Goal: Find specific page/section: Find specific page/section

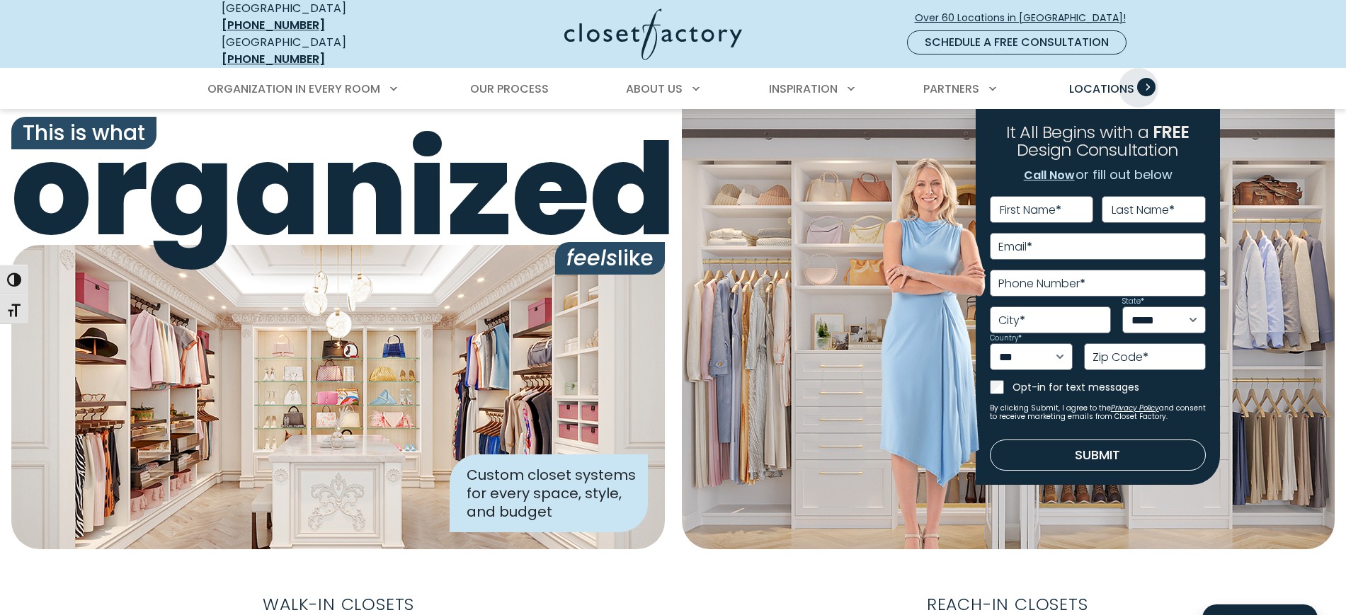
click at [1139, 78] on span "Primary Menu" at bounding box center [1146, 87] width 18 height 18
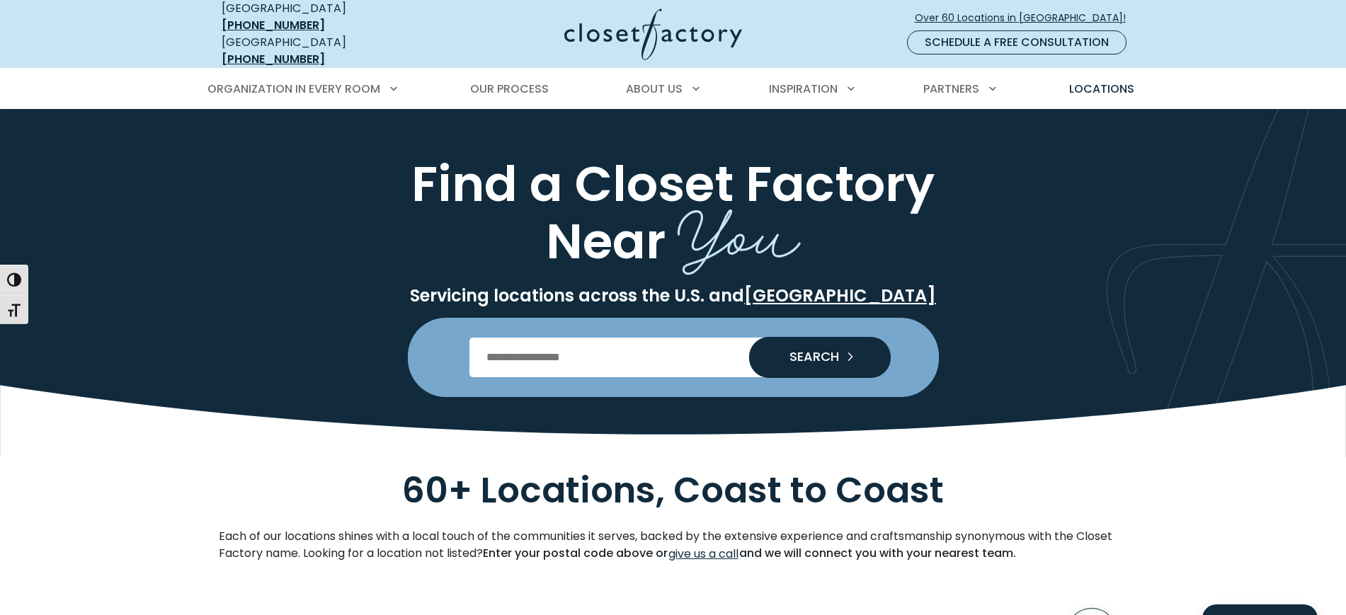
drag, startPoint x: 624, startPoint y: 354, endPoint x: 627, endPoint y: 341, distance: 13.8
click at [624, 354] on input "Enter Postal Code" at bounding box center [673, 358] width 407 height 40
type input "*****"
click at [749, 337] on button "SEARCH" at bounding box center [820, 357] width 142 height 41
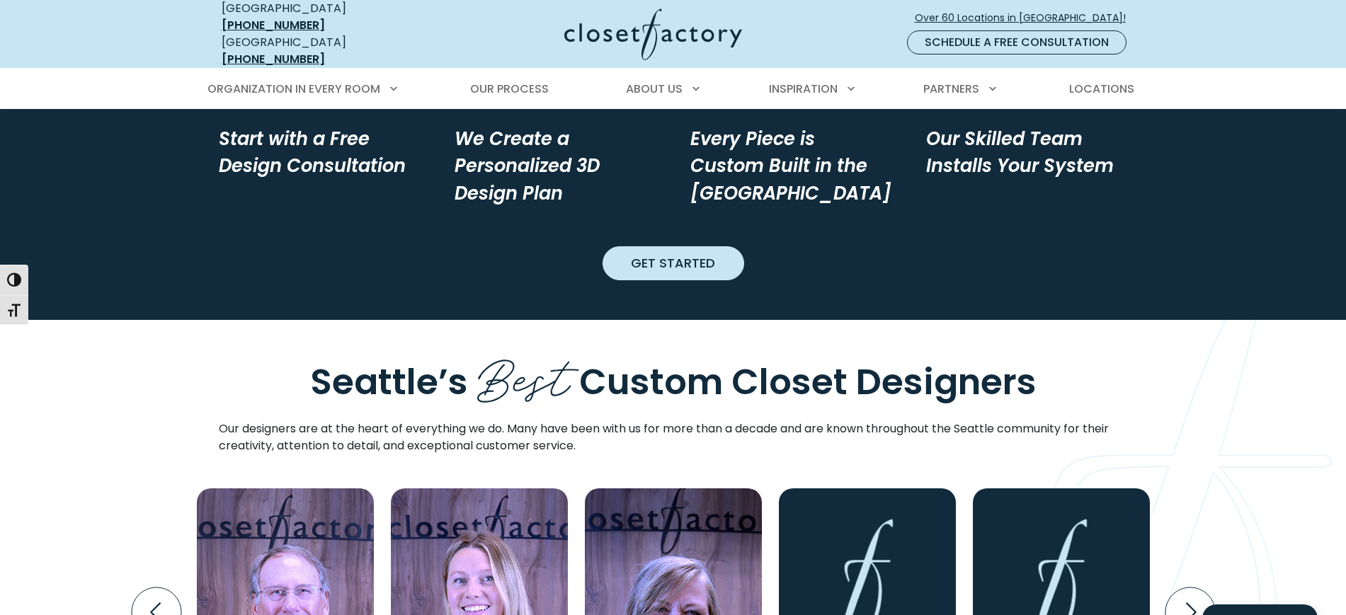
scroll to position [1682, 0]
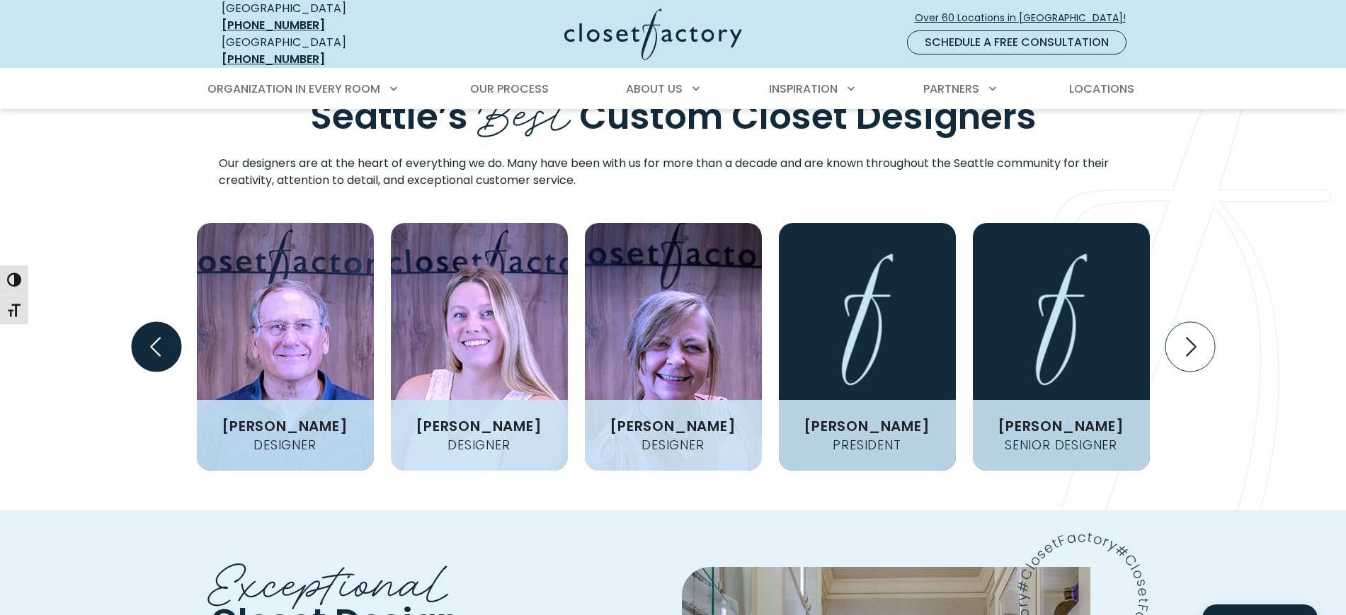
click at [147, 322] on icon "Previous slide" at bounding box center [156, 347] width 50 height 50
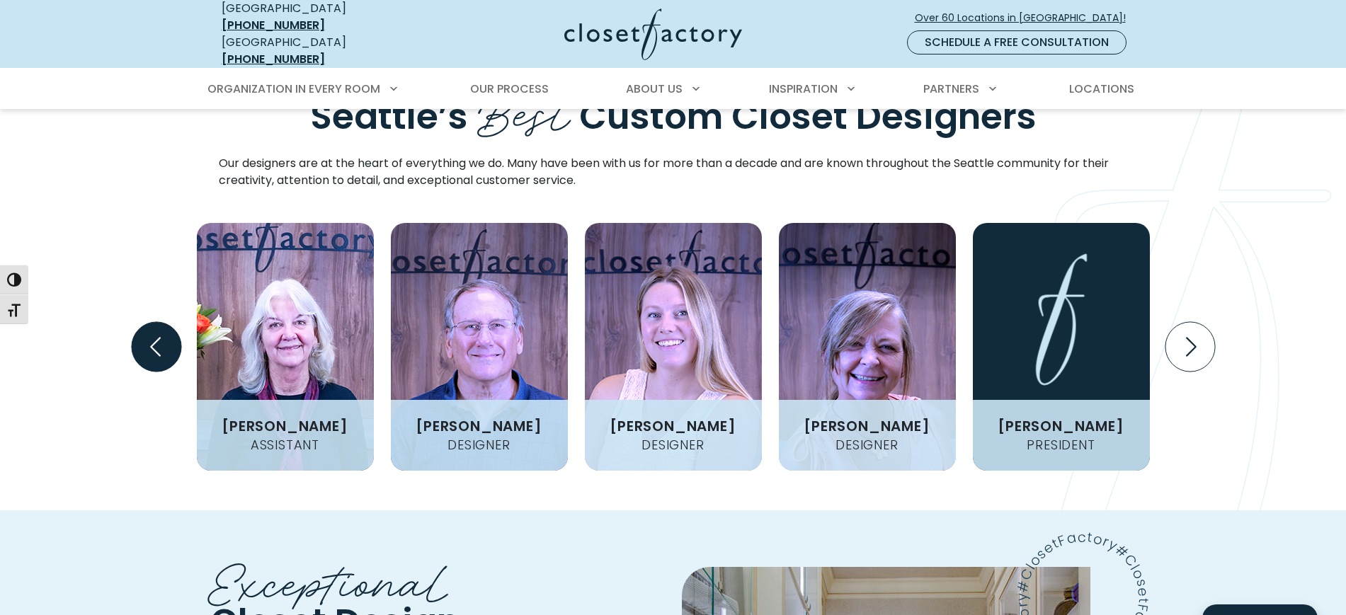
click at [147, 322] on icon "Previous slide" at bounding box center [156, 347] width 50 height 50
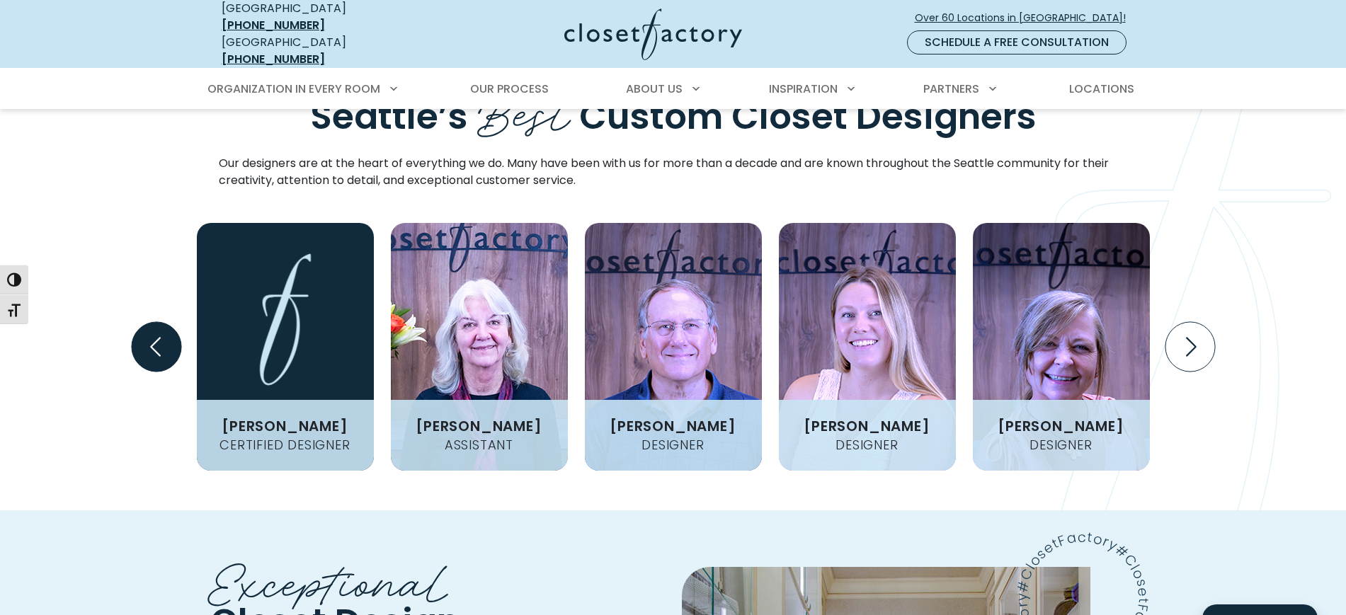
click at [147, 322] on icon "Previous slide" at bounding box center [156, 347] width 50 height 50
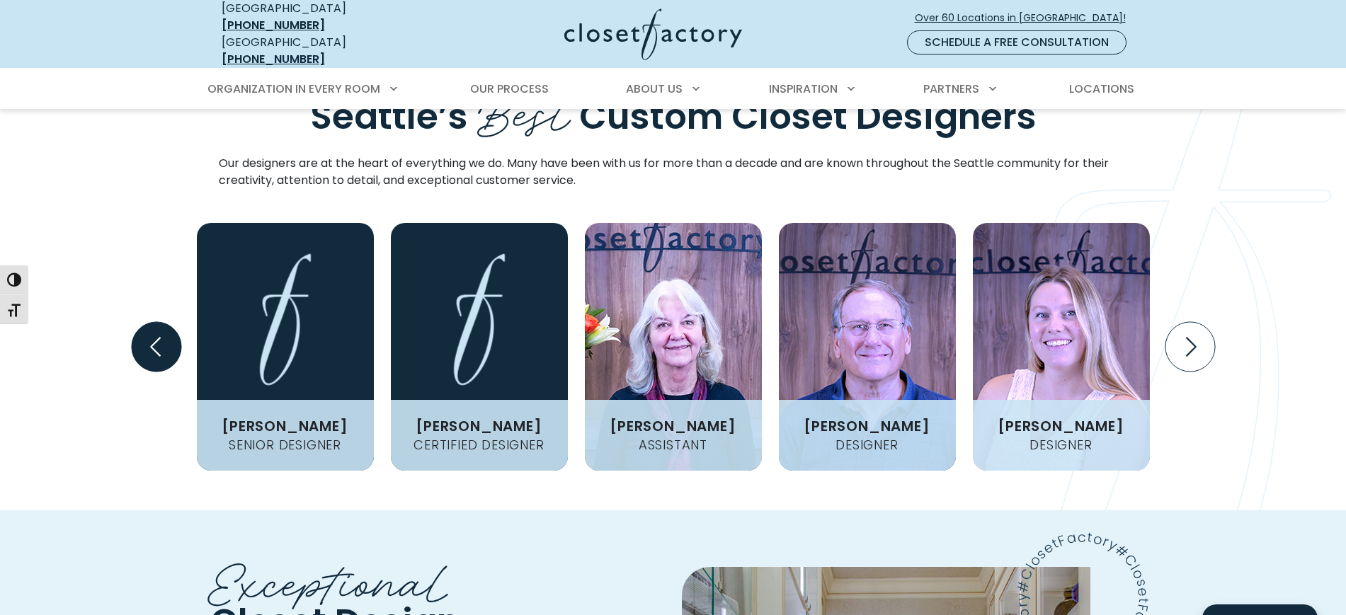
click at [147, 322] on icon "Previous slide" at bounding box center [156, 347] width 50 height 50
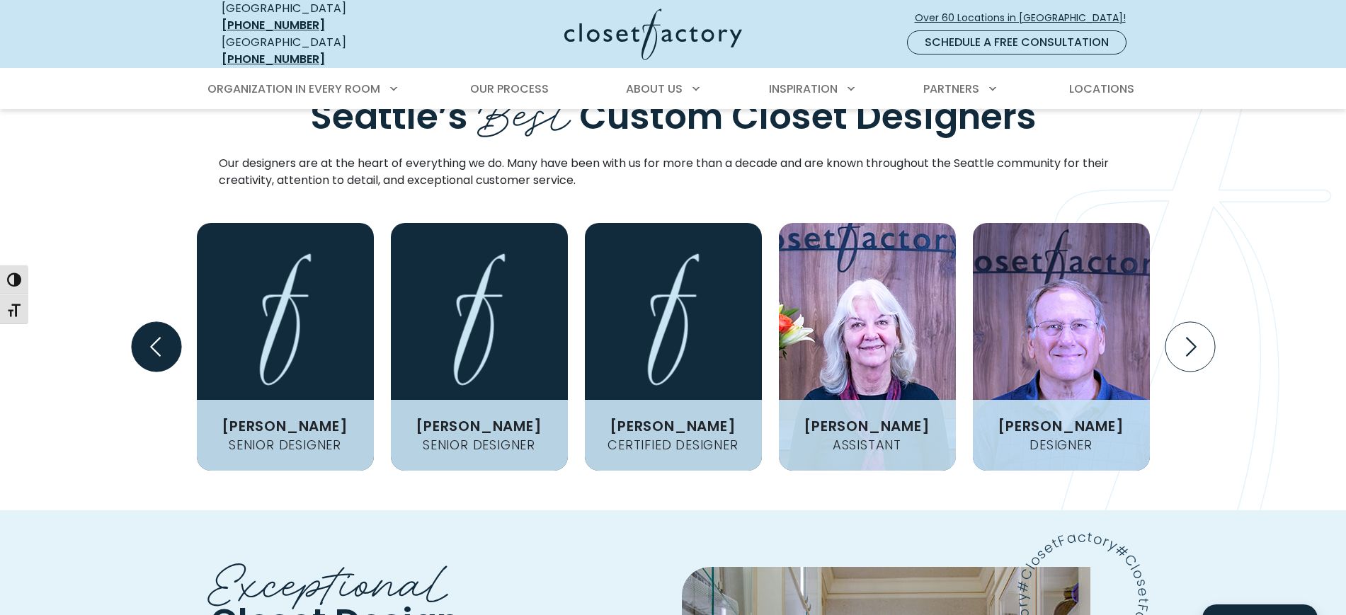
click at [147, 322] on icon "Previous slide" at bounding box center [156, 347] width 50 height 50
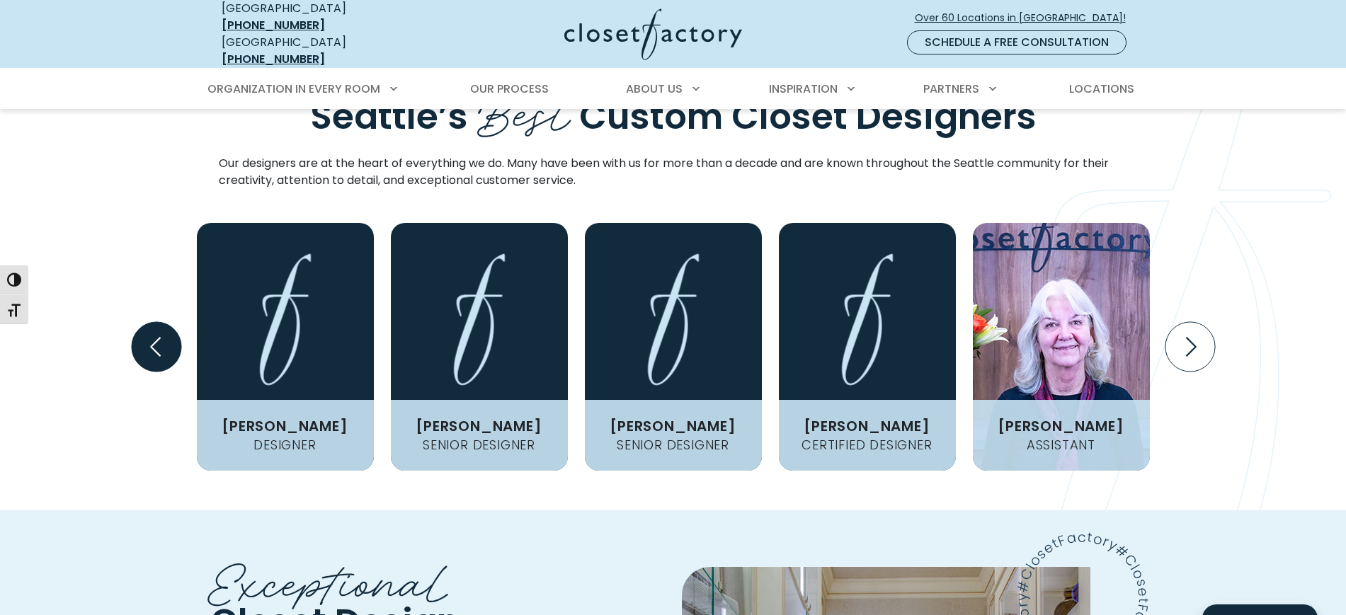
click at [147, 322] on icon "Previous slide" at bounding box center [156, 347] width 50 height 50
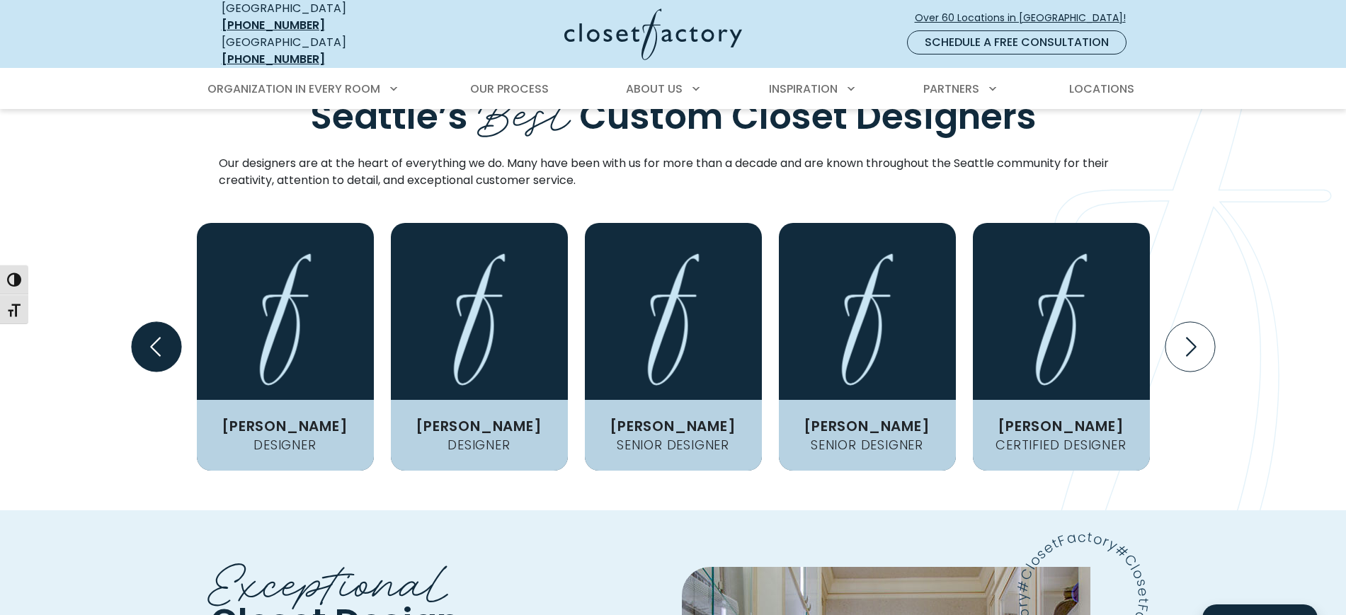
click at [147, 322] on icon "Previous slide" at bounding box center [156, 347] width 50 height 50
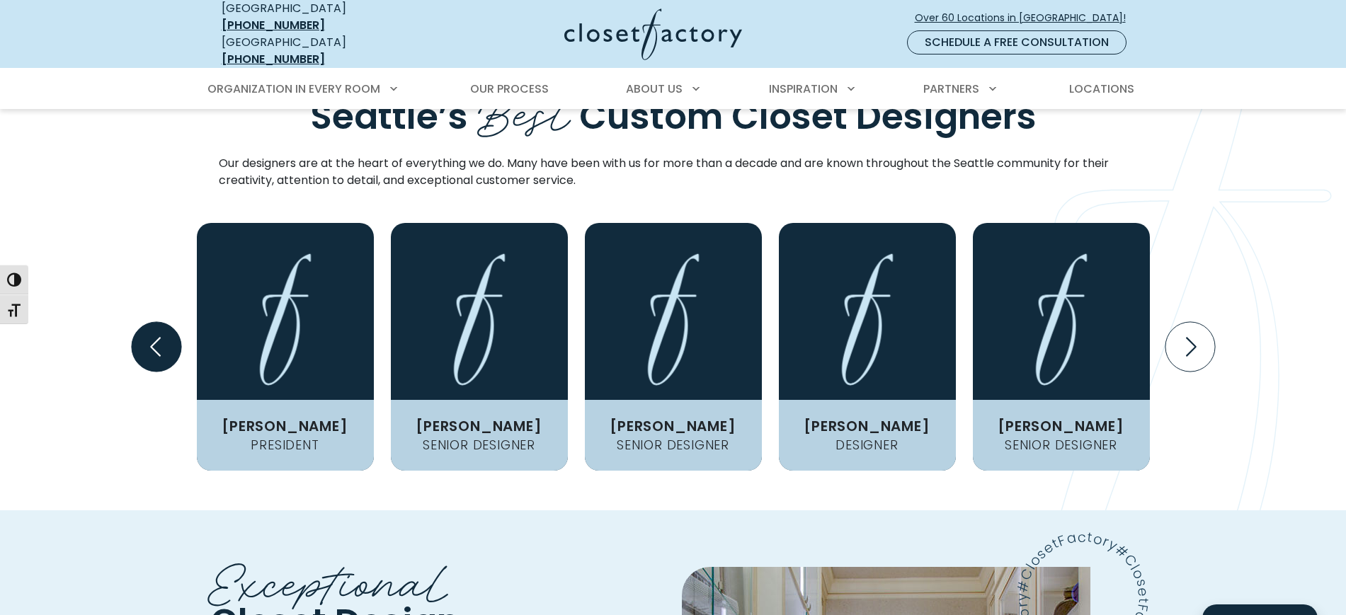
click at [147, 322] on icon "Previous slide" at bounding box center [156, 347] width 50 height 50
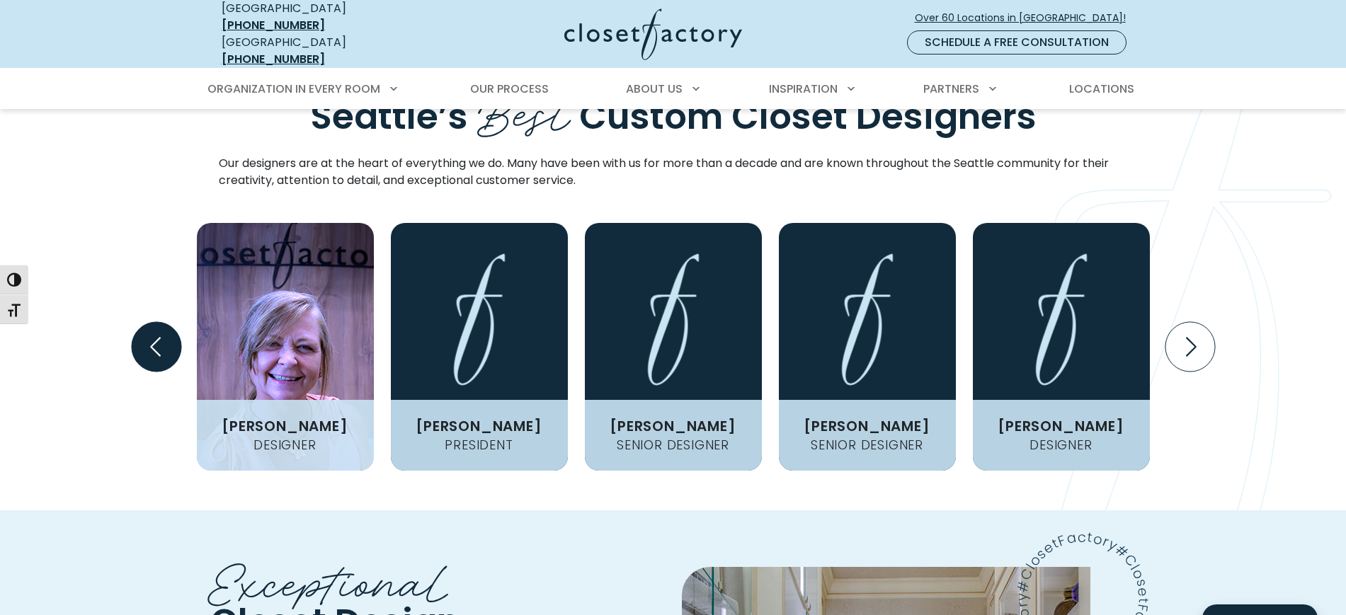
click at [147, 322] on icon "Previous slide" at bounding box center [156, 347] width 50 height 50
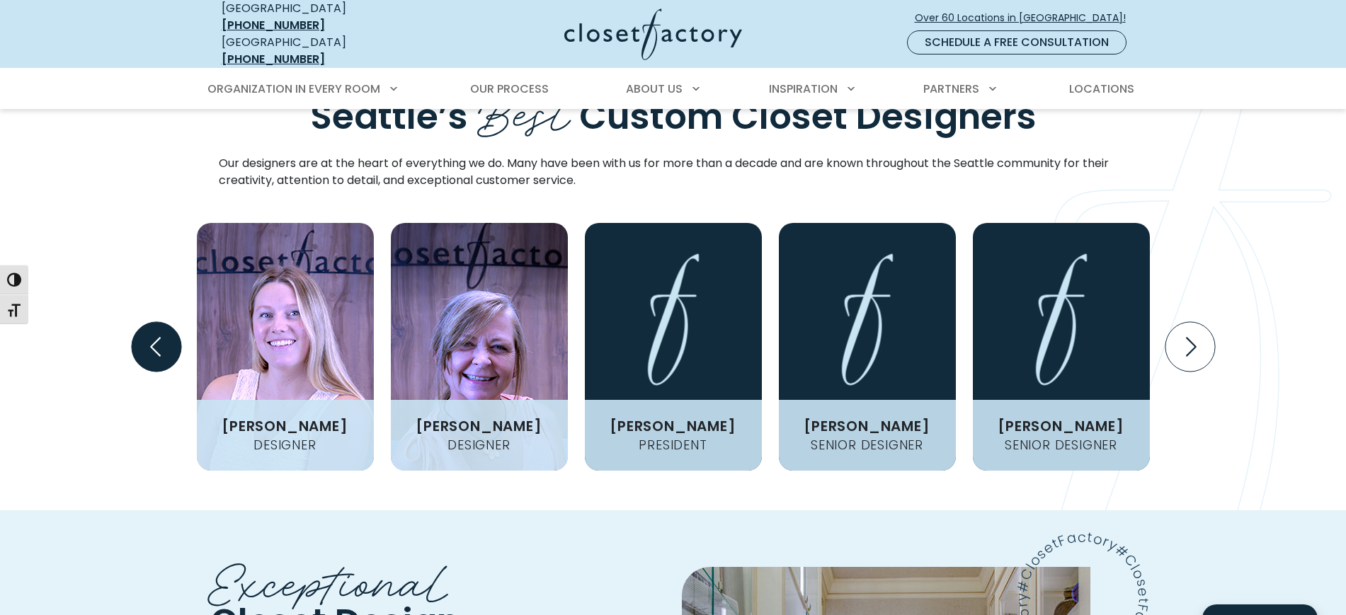
click at [147, 322] on icon "Previous slide" at bounding box center [156, 347] width 50 height 50
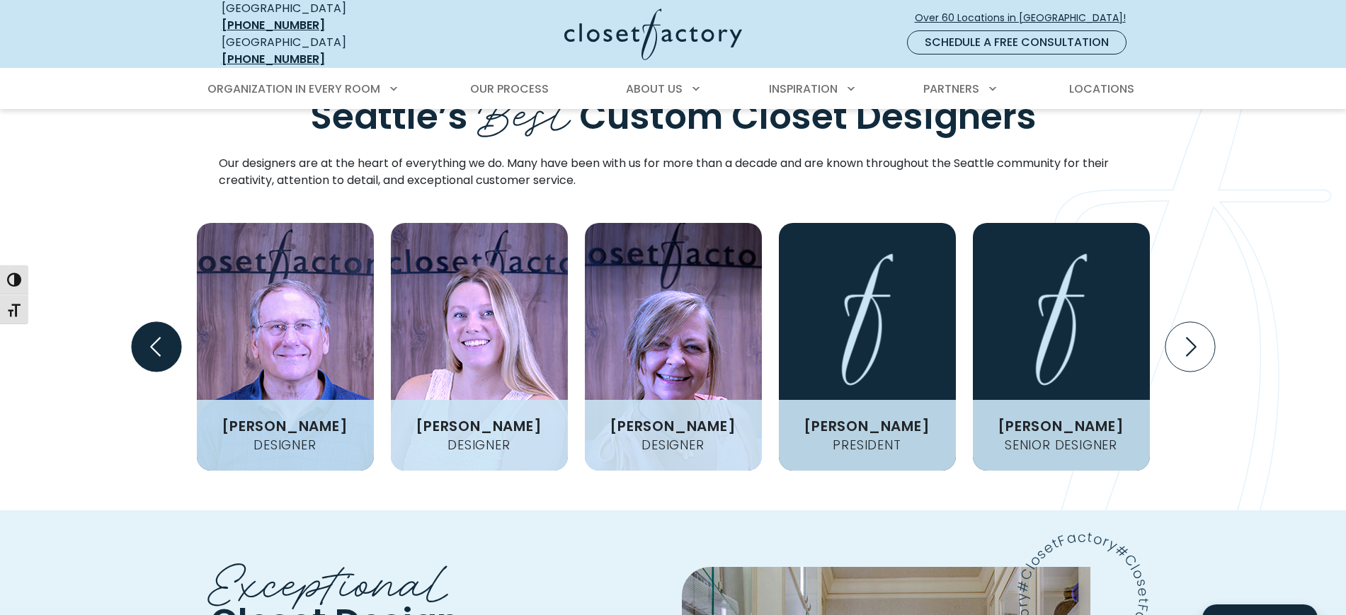
click at [147, 322] on icon "Previous slide" at bounding box center [156, 347] width 50 height 50
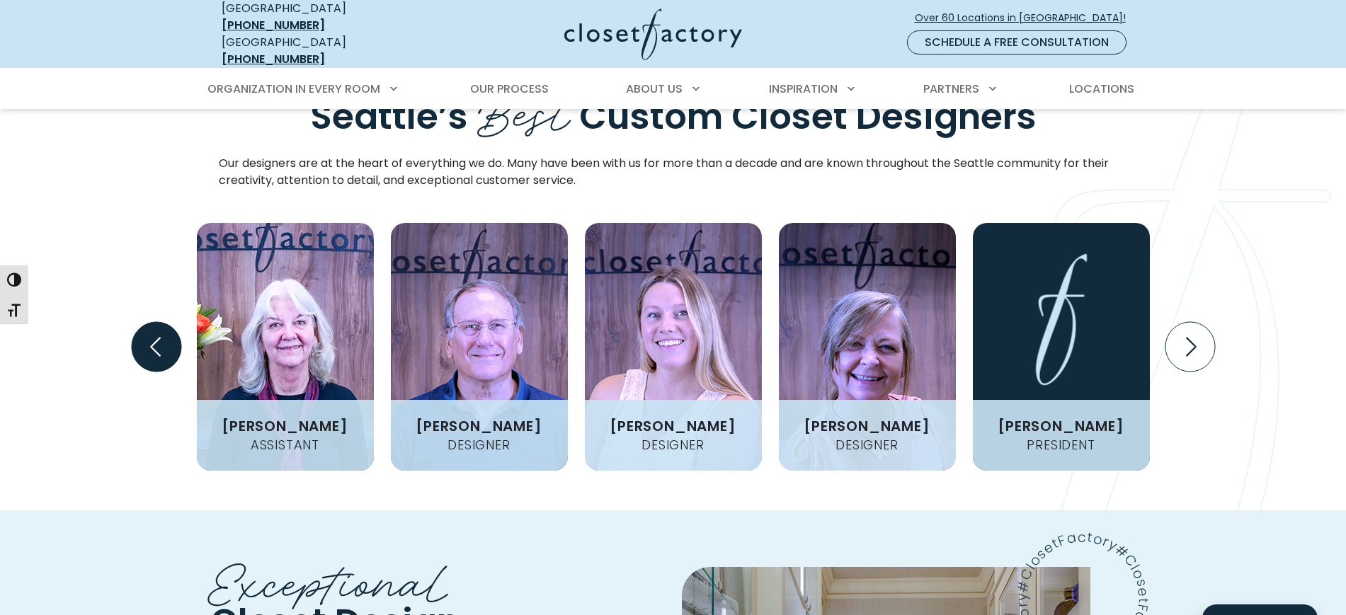
click at [147, 322] on icon "Previous slide" at bounding box center [156, 347] width 50 height 50
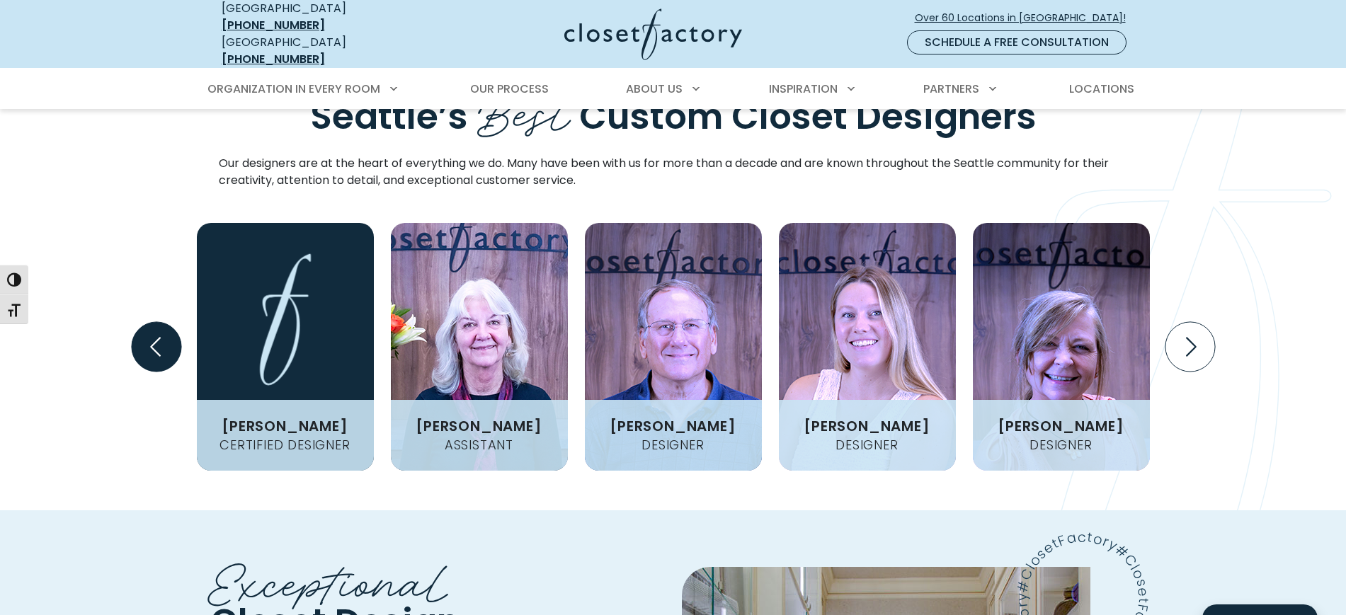
click at [147, 322] on icon "Previous slide" at bounding box center [156, 347] width 50 height 50
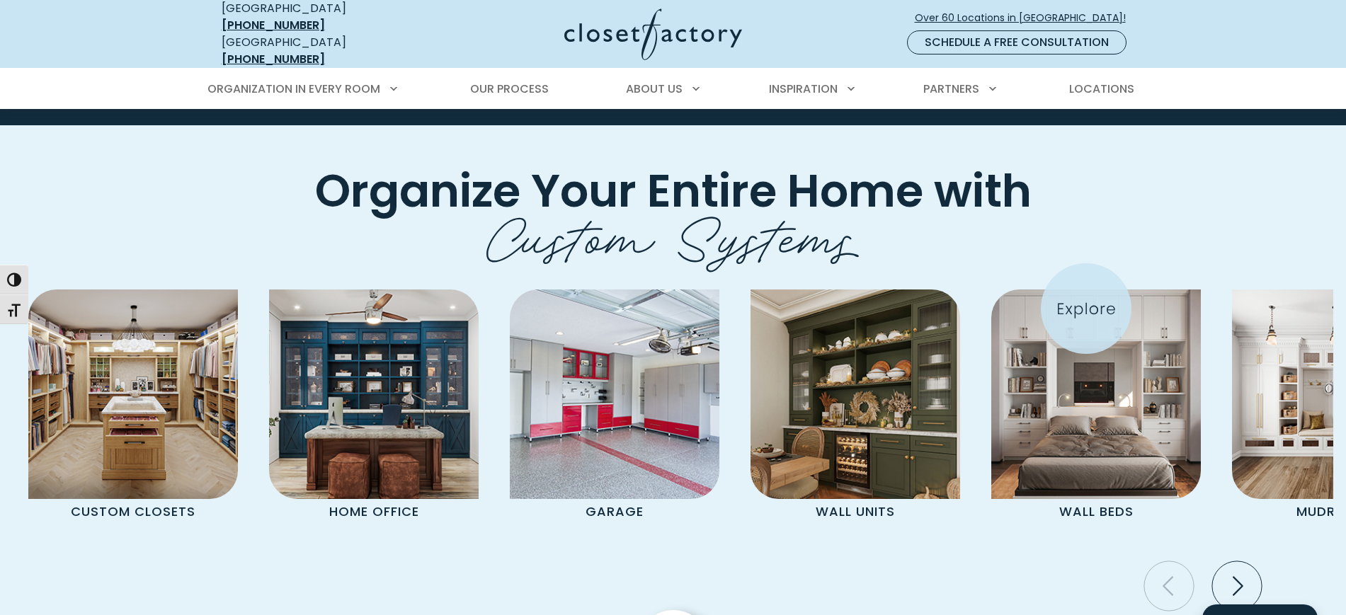
scroll to position [4604, 0]
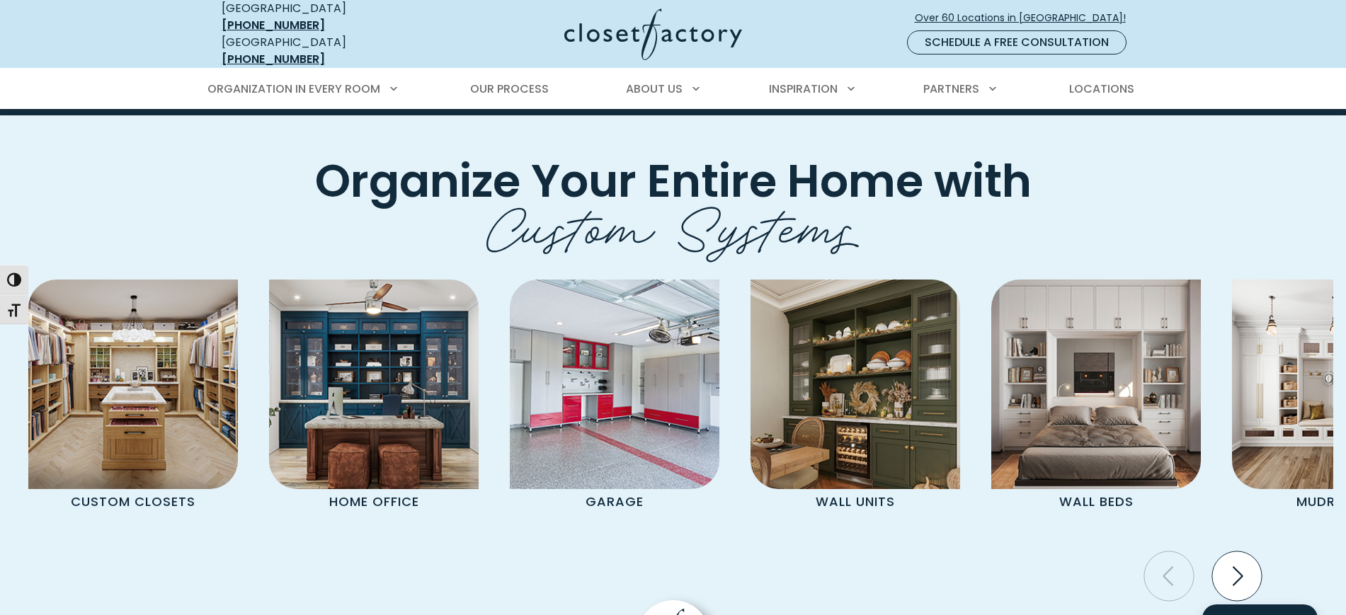
click at [1236, 552] on icon "Next slide" at bounding box center [1238, 577] width 50 height 50
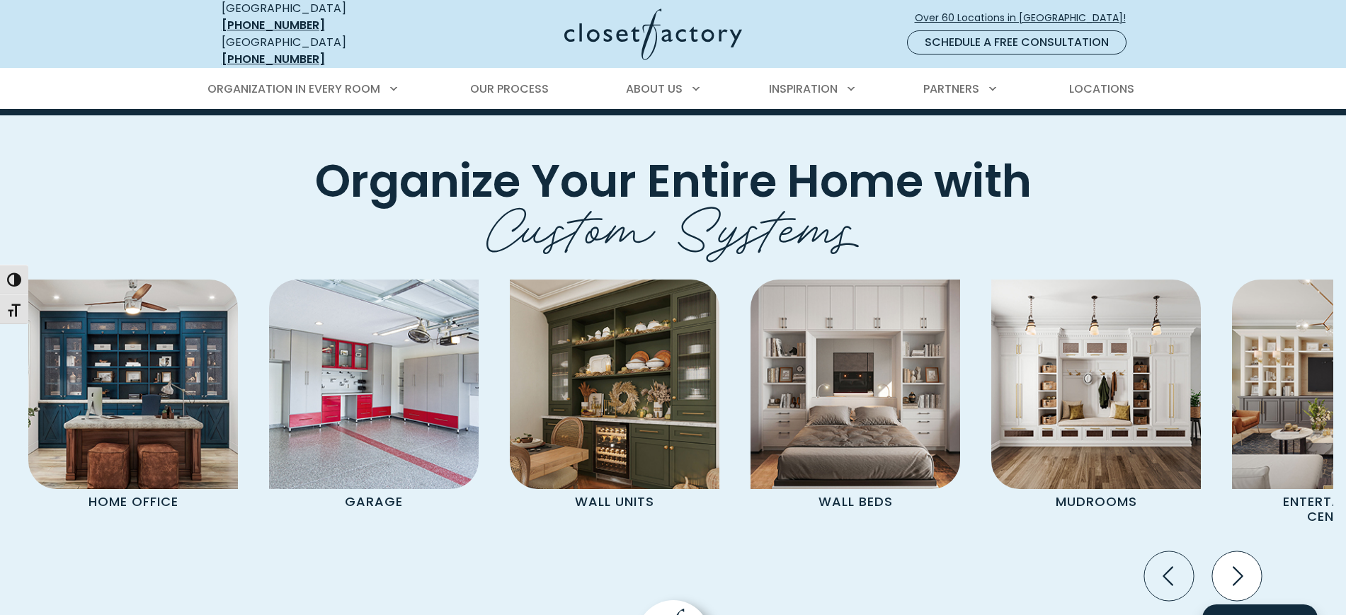
click at [1236, 552] on icon "Next slide" at bounding box center [1238, 577] width 50 height 50
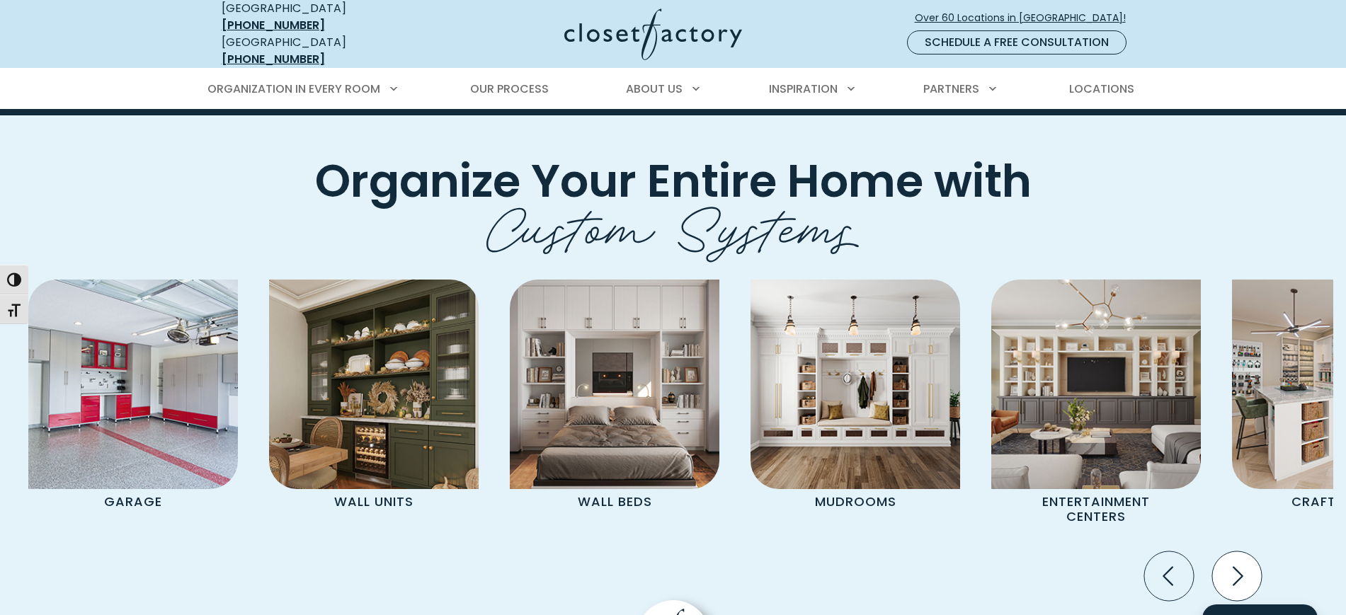
click at [1236, 552] on icon "Next slide" at bounding box center [1238, 577] width 50 height 50
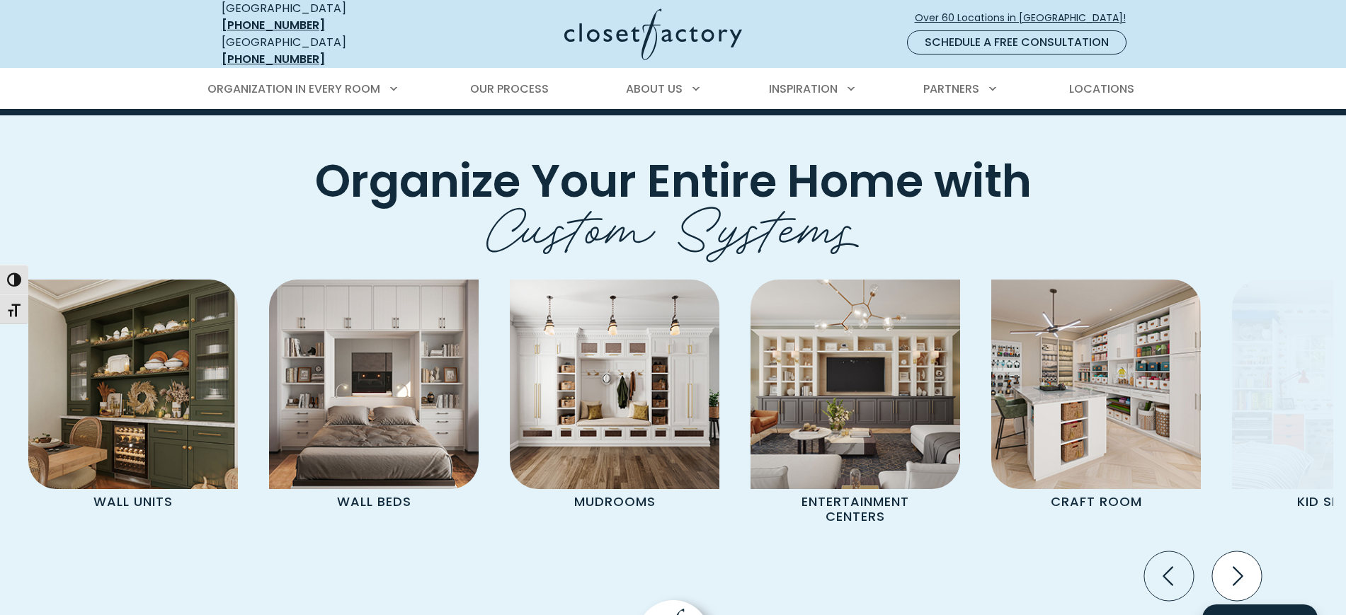
click at [1236, 552] on icon "Next slide" at bounding box center [1238, 577] width 50 height 50
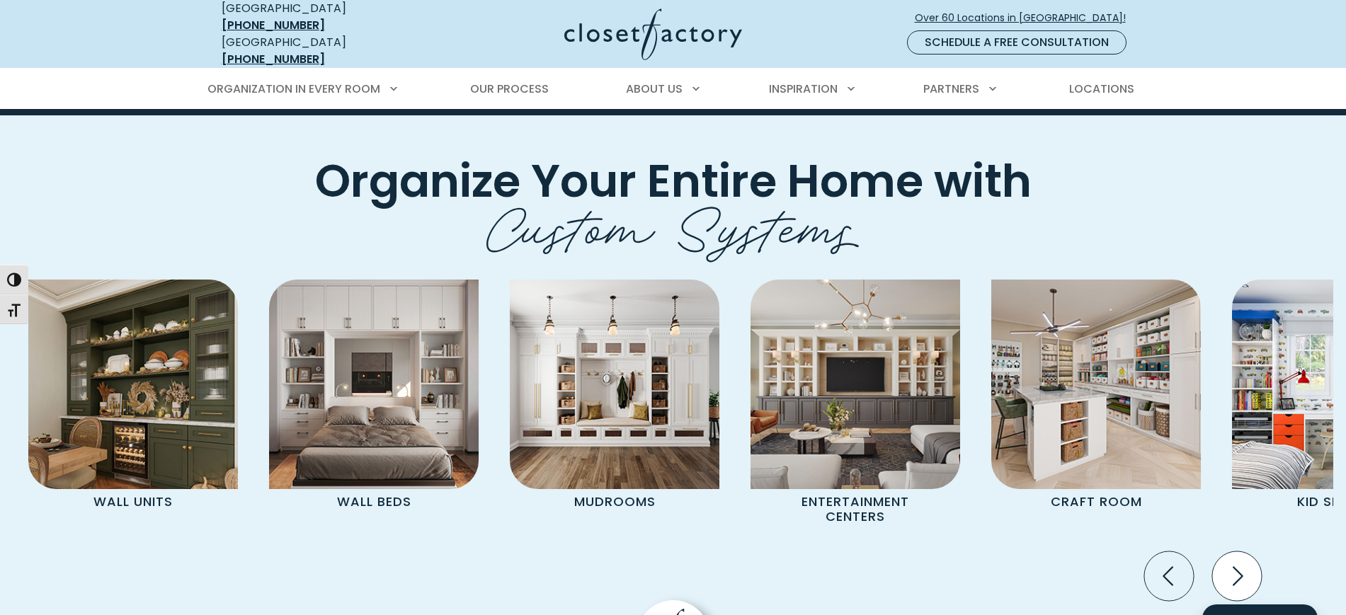
click at [1236, 552] on icon "Next slide" at bounding box center [1238, 577] width 50 height 50
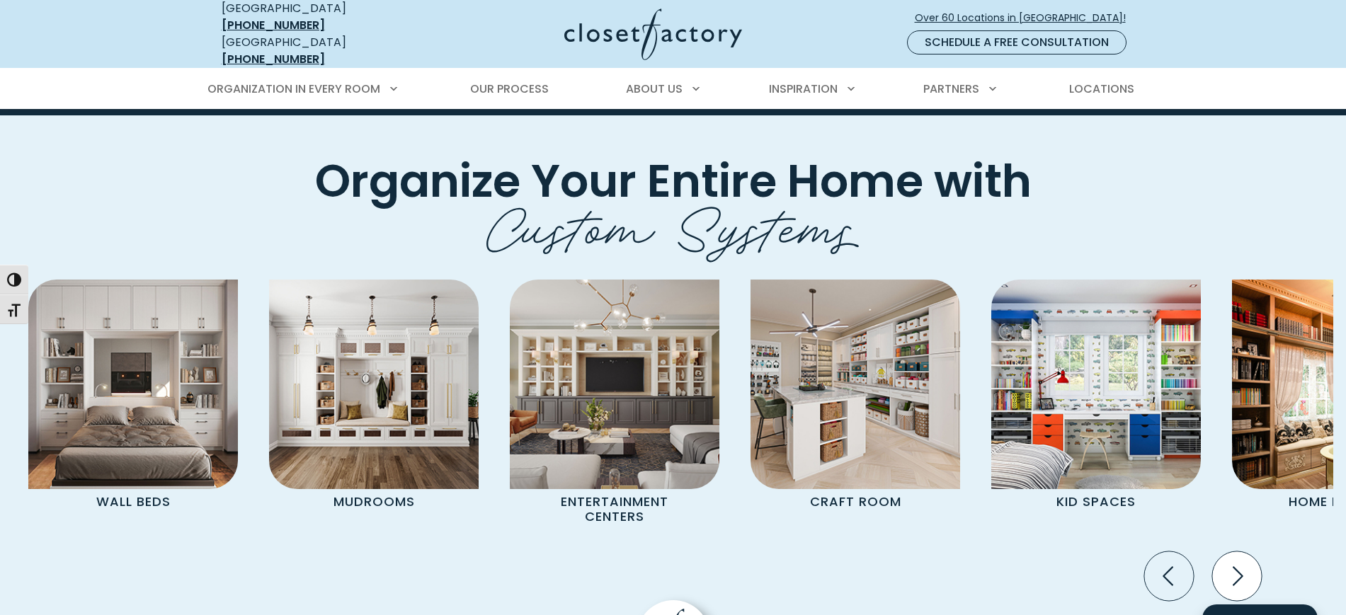
click at [1236, 552] on icon "Next slide" at bounding box center [1238, 577] width 50 height 50
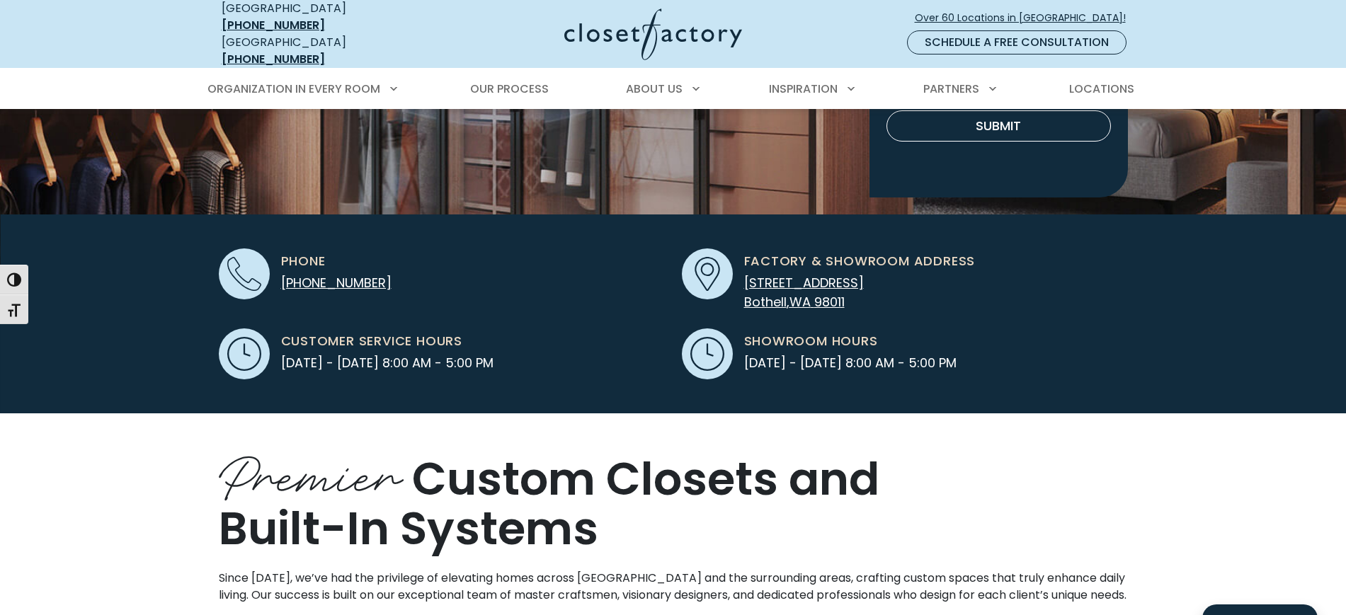
scroll to position [0, 0]
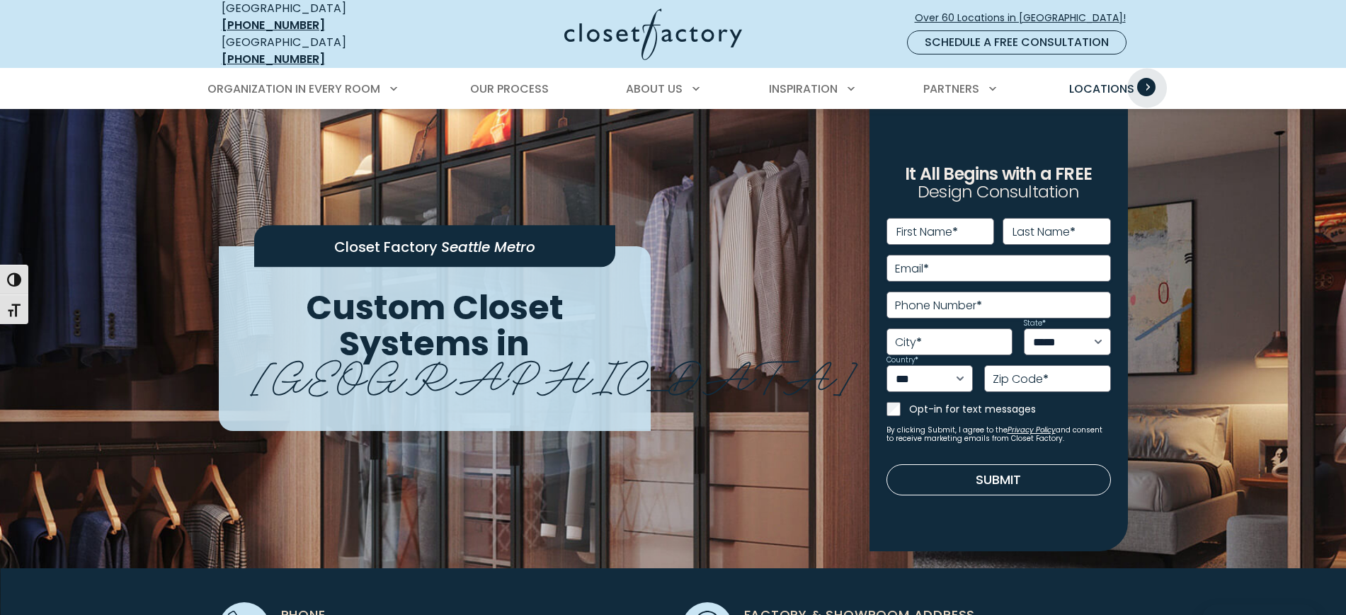
click at [1149, 78] on span "Primary Menu" at bounding box center [1146, 87] width 18 height 18
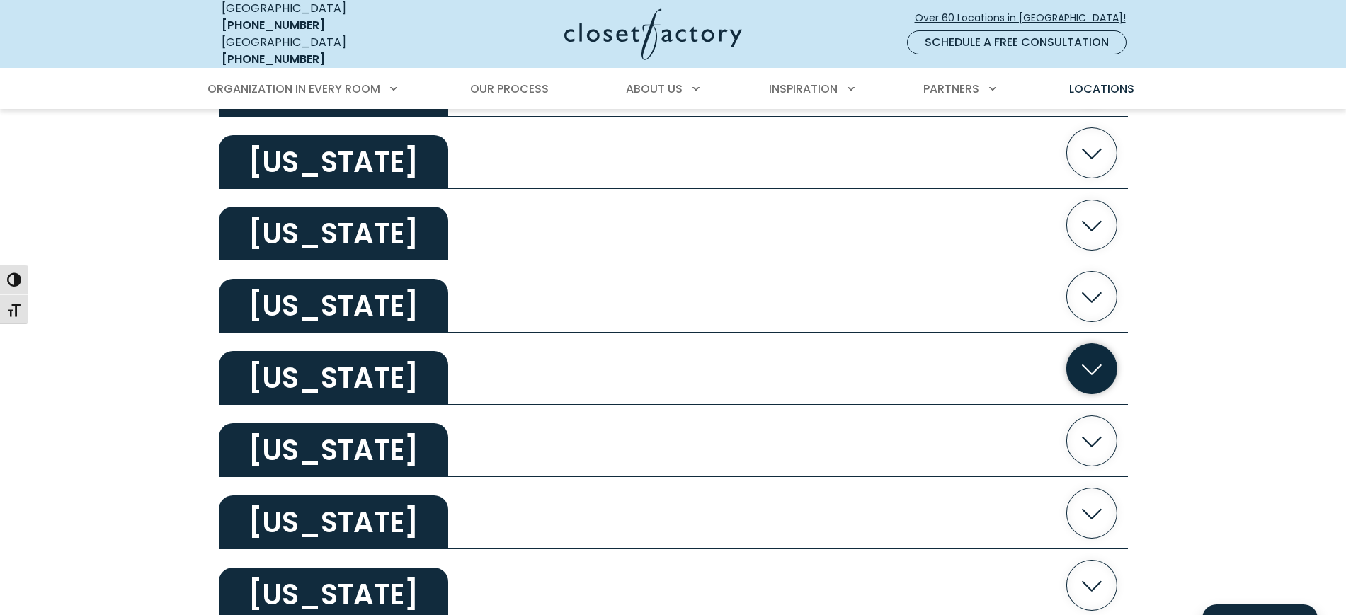
scroll to position [2567, 0]
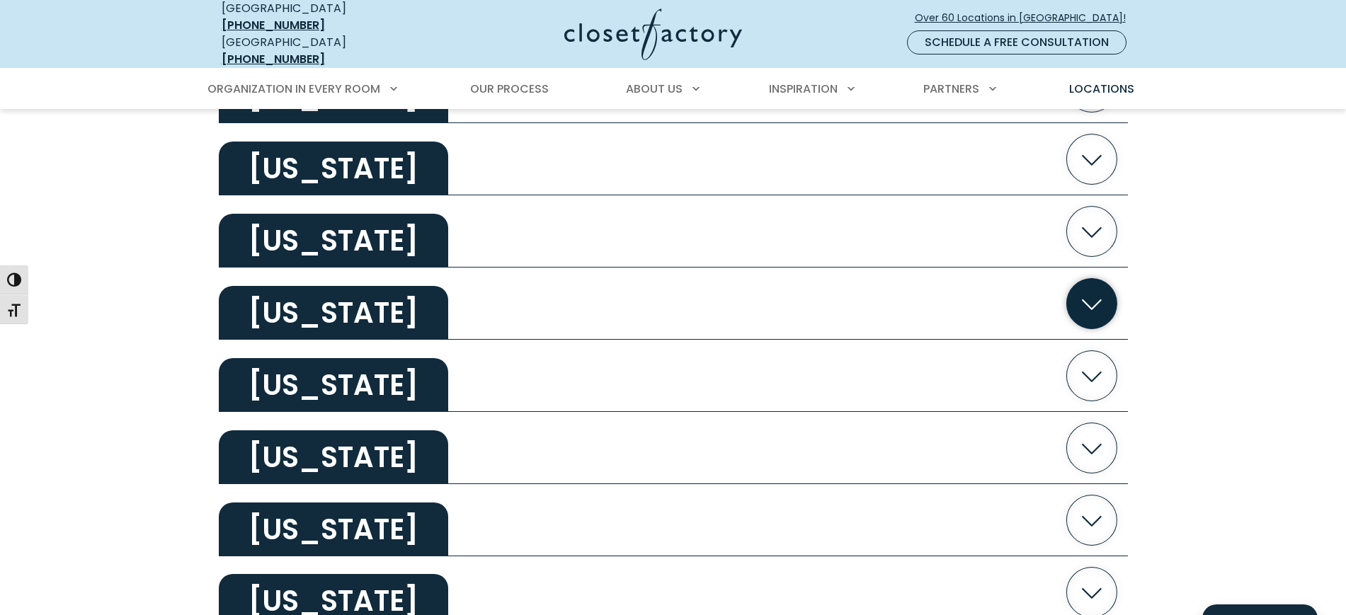
click at [1094, 290] on icon "button" at bounding box center [1092, 303] width 50 height 50
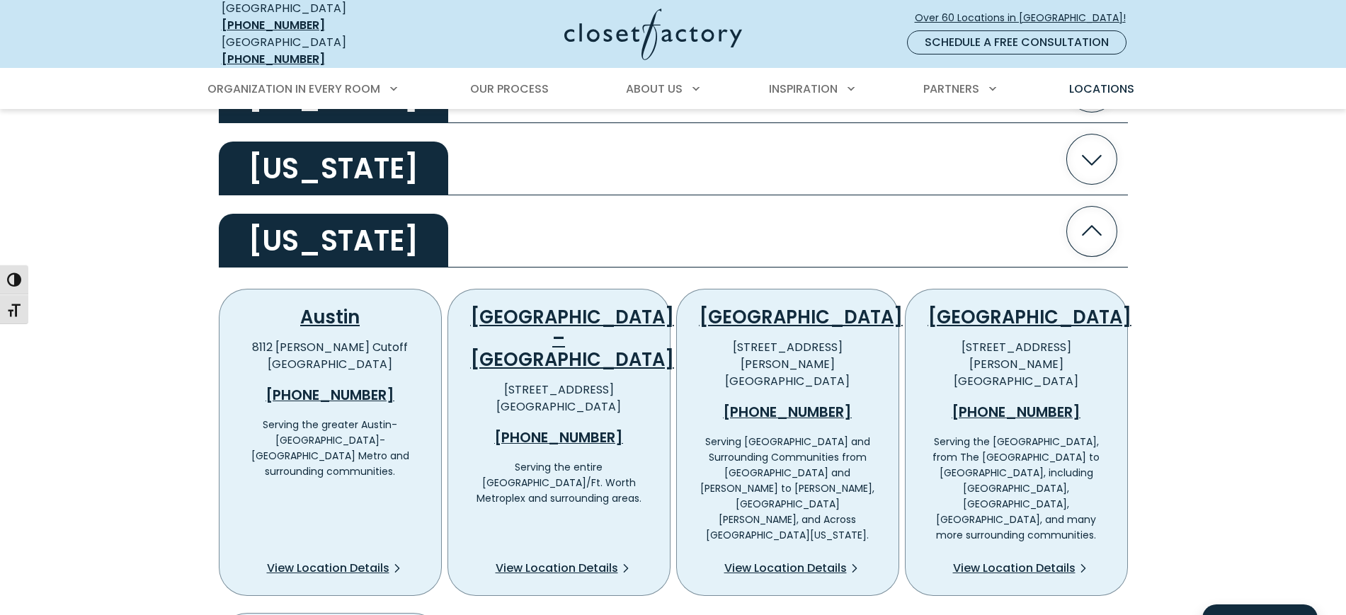
scroll to position [2744, 0]
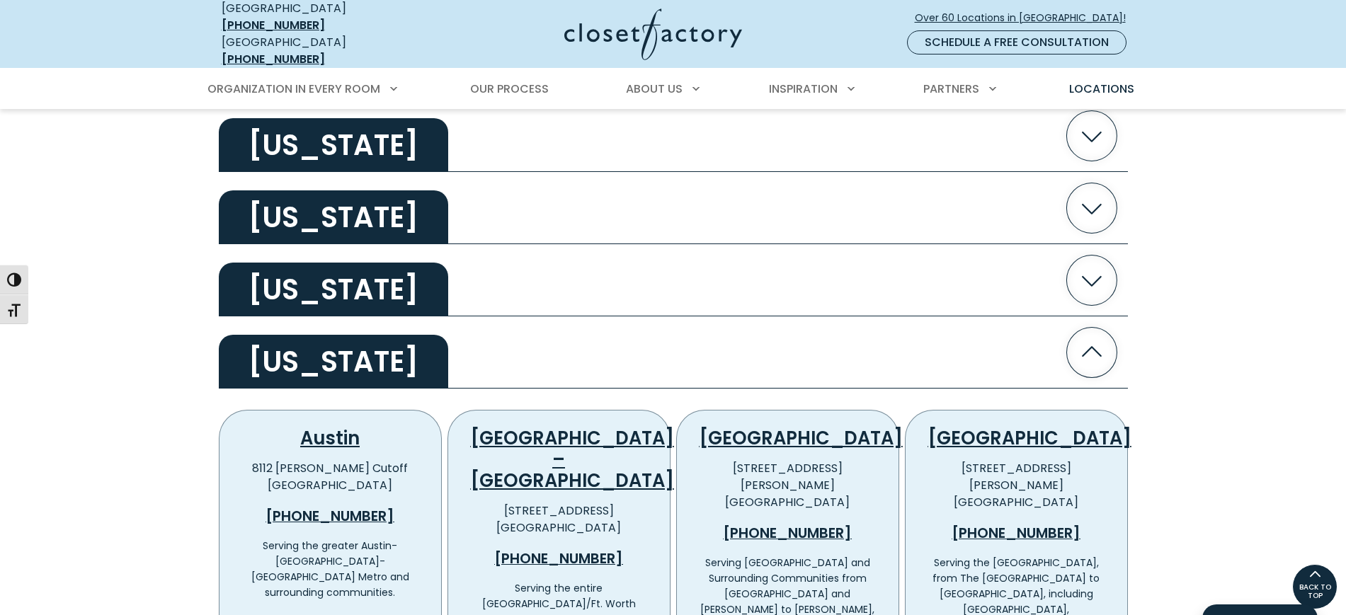
scroll to position [2352, 0]
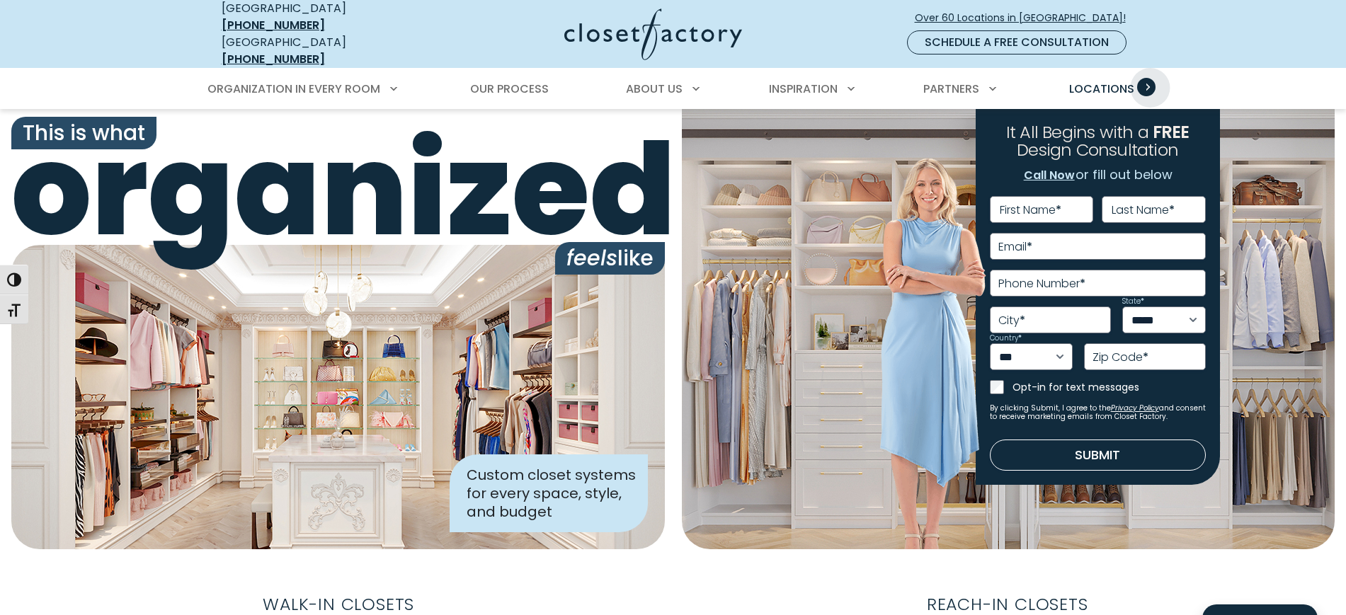
click at [1154, 78] on span "Primary Menu" at bounding box center [1146, 87] width 18 height 18
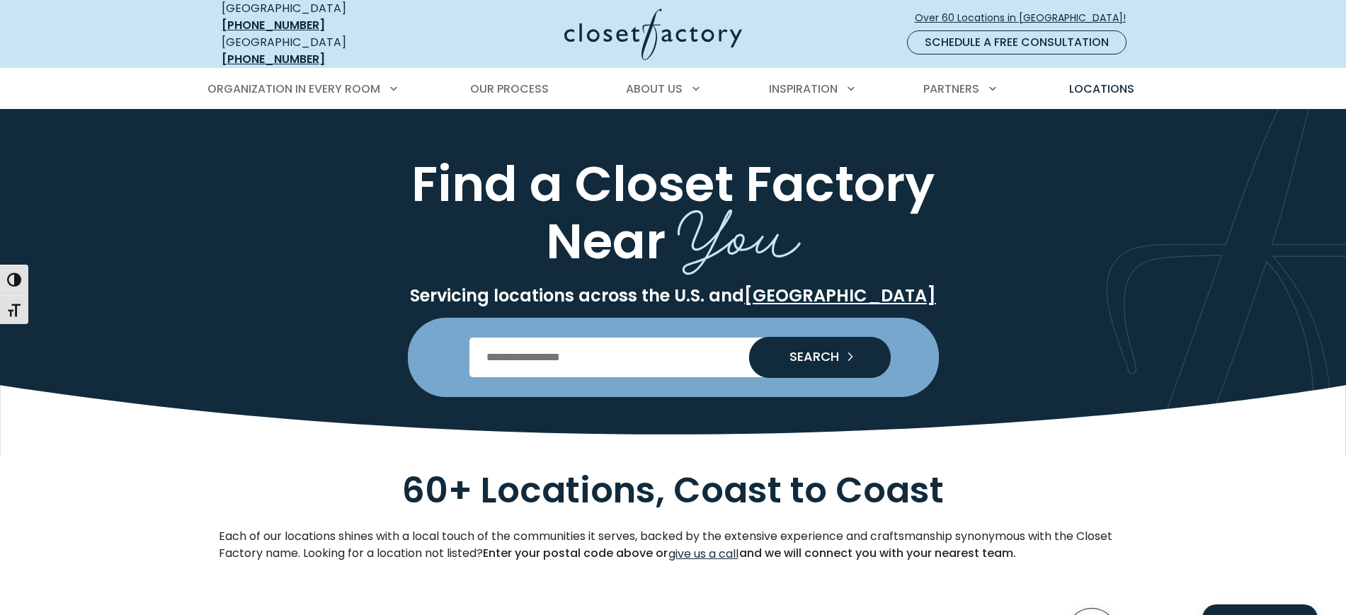
drag, startPoint x: 649, startPoint y: 358, endPoint x: 648, endPoint y: 351, distance: 7.2
click at [649, 358] on input "Enter Postal Code" at bounding box center [673, 358] width 407 height 40
type input "*****"
click at [749, 337] on button "SEARCH" at bounding box center [820, 357] width 142 height 41
